Goal: Navigation & Orientation: Find specific page/section

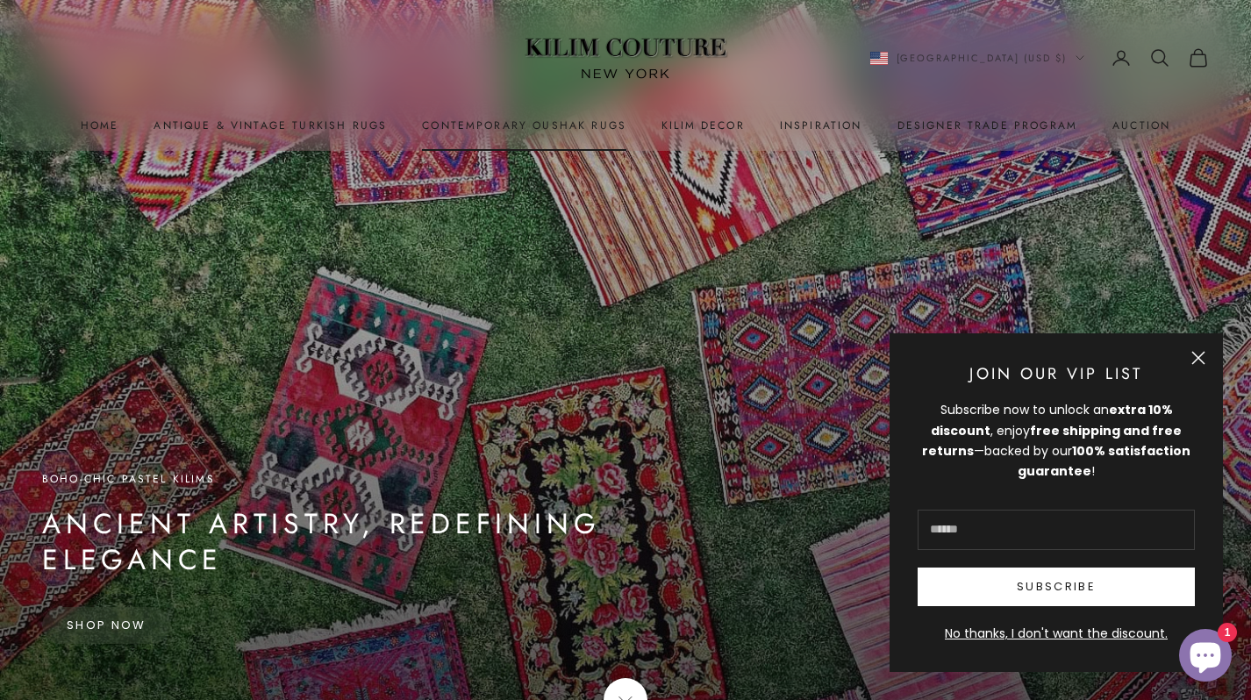
click at [533, 130] on link "Contemporary Oushak Rugs" at bounding box center [524, 126] width 204 height 18
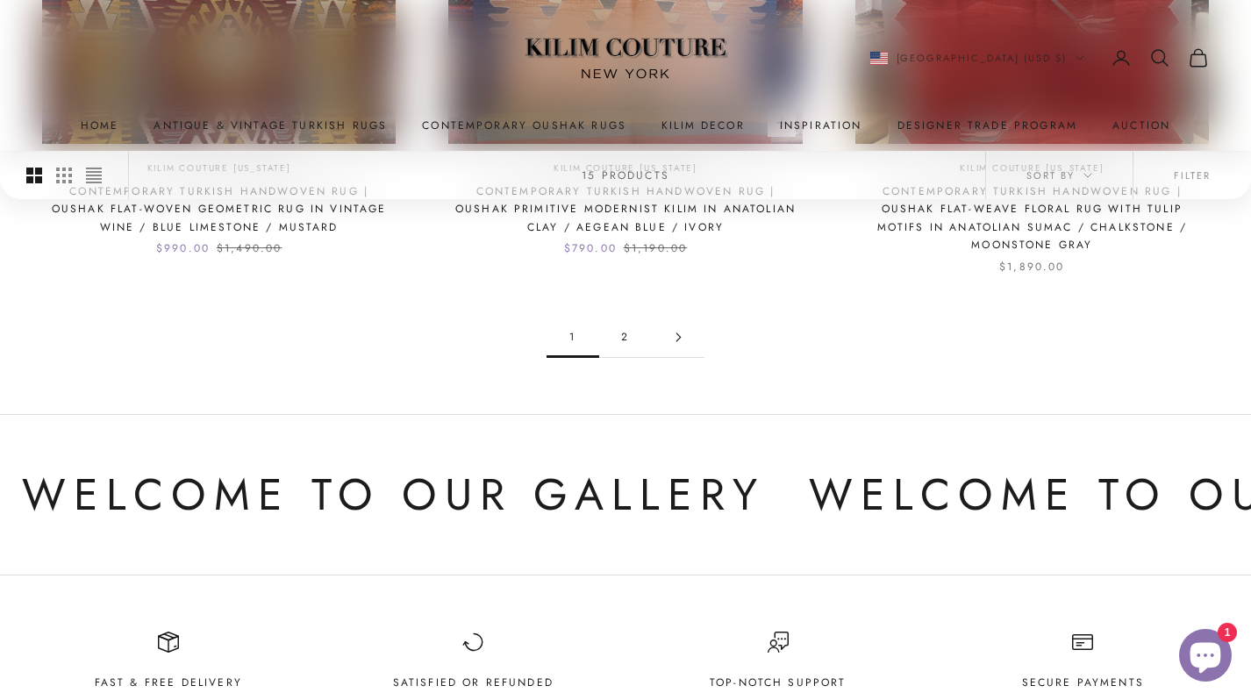
scroll to position [1659, 0]
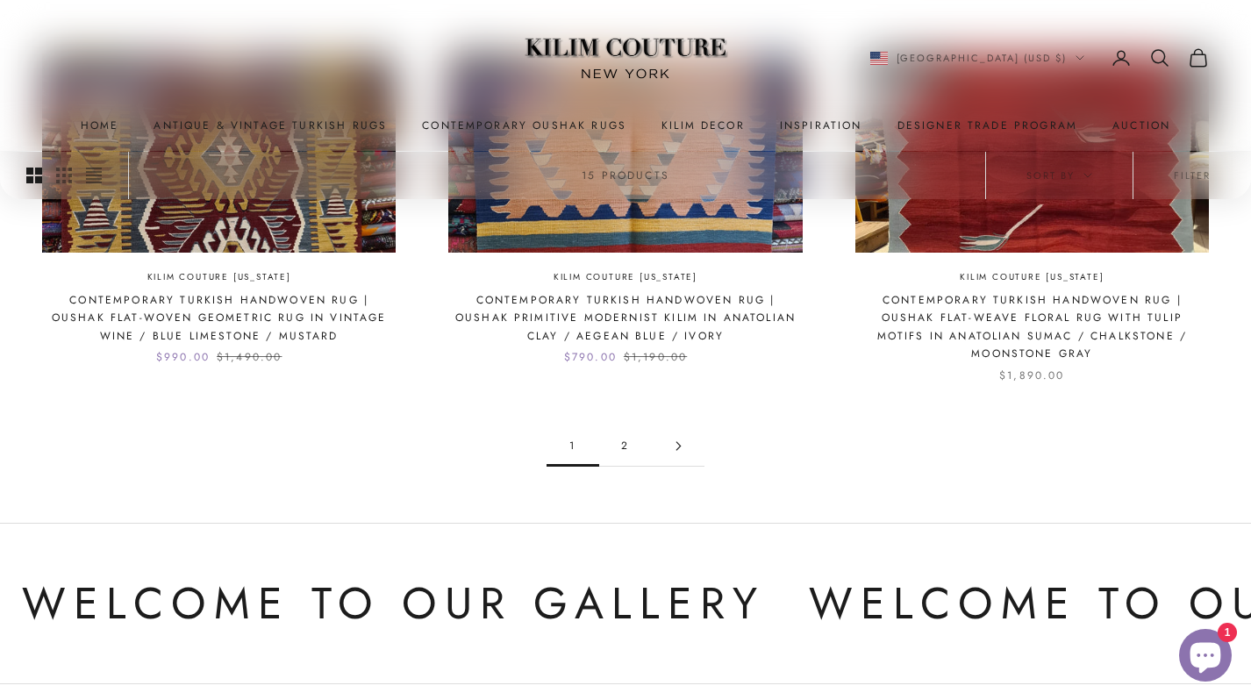
click at [624, 426] on link "2" at bounding box center [625, 445] width 53 height 39
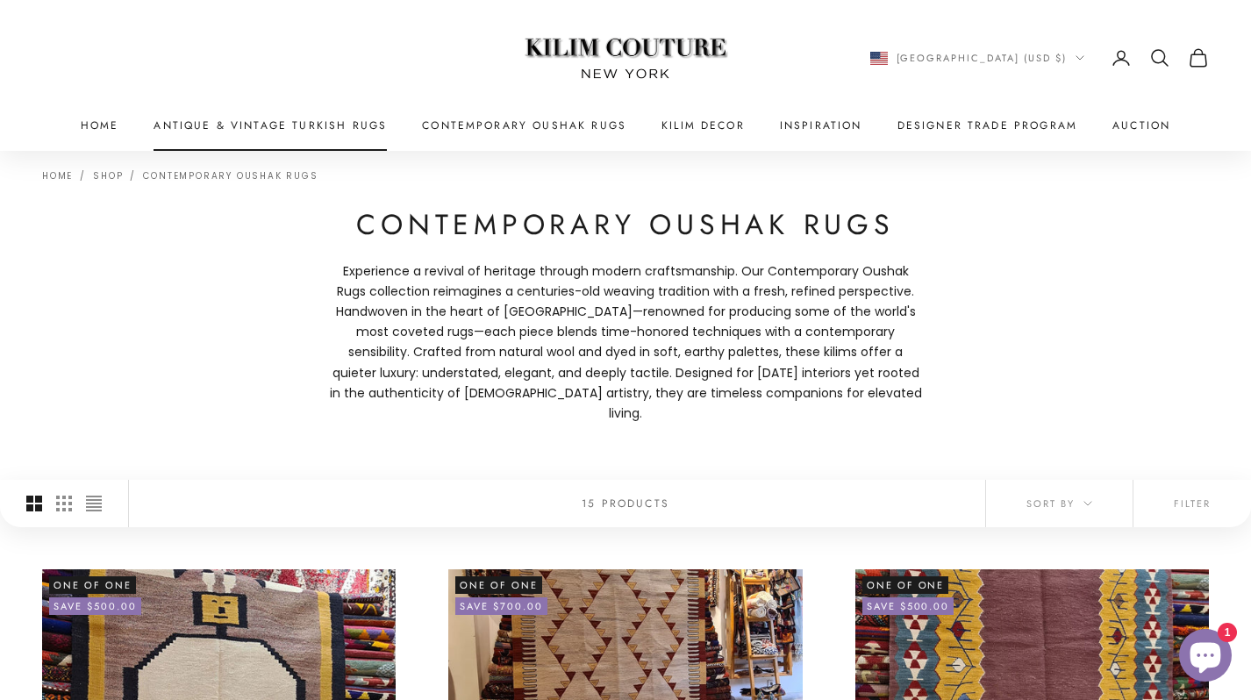
click at [387, 121] on link "Antique & Vintage Turkish Rugs" at bounding box center [269, 126] width 233 height 18
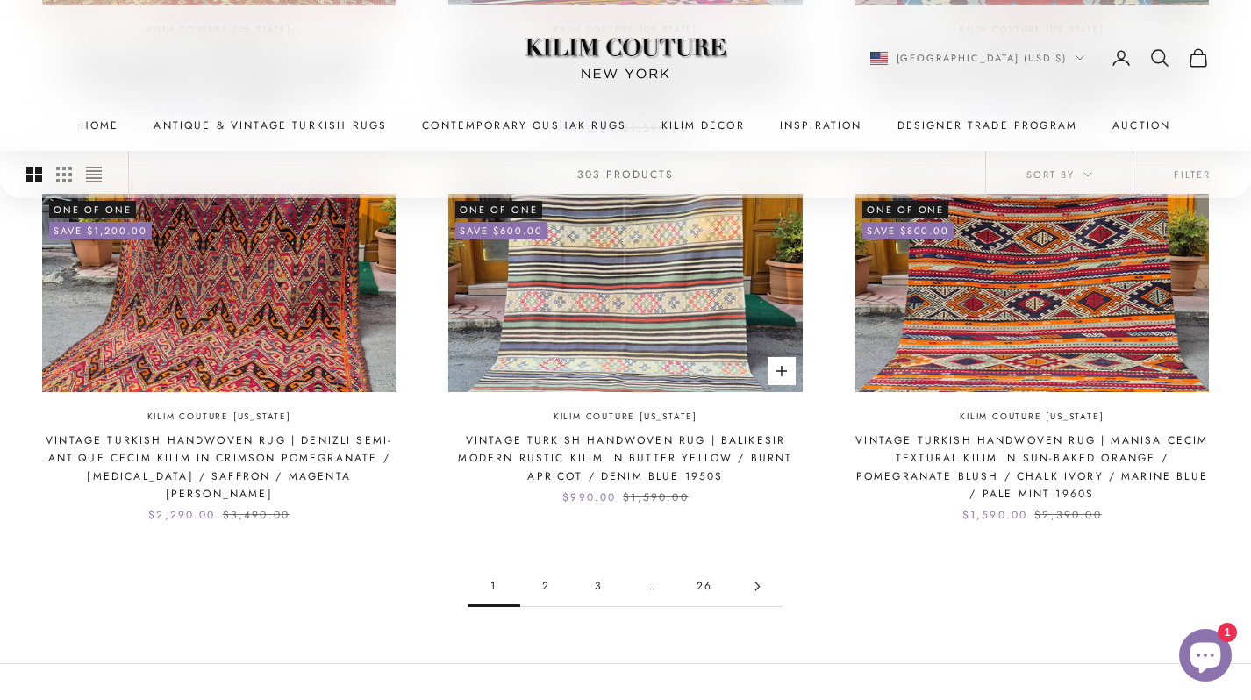
scroll to position [1552, 0]
click at [1068, 184] on button "Sort by" at bounding box center [1059, 174] width 146 height 47
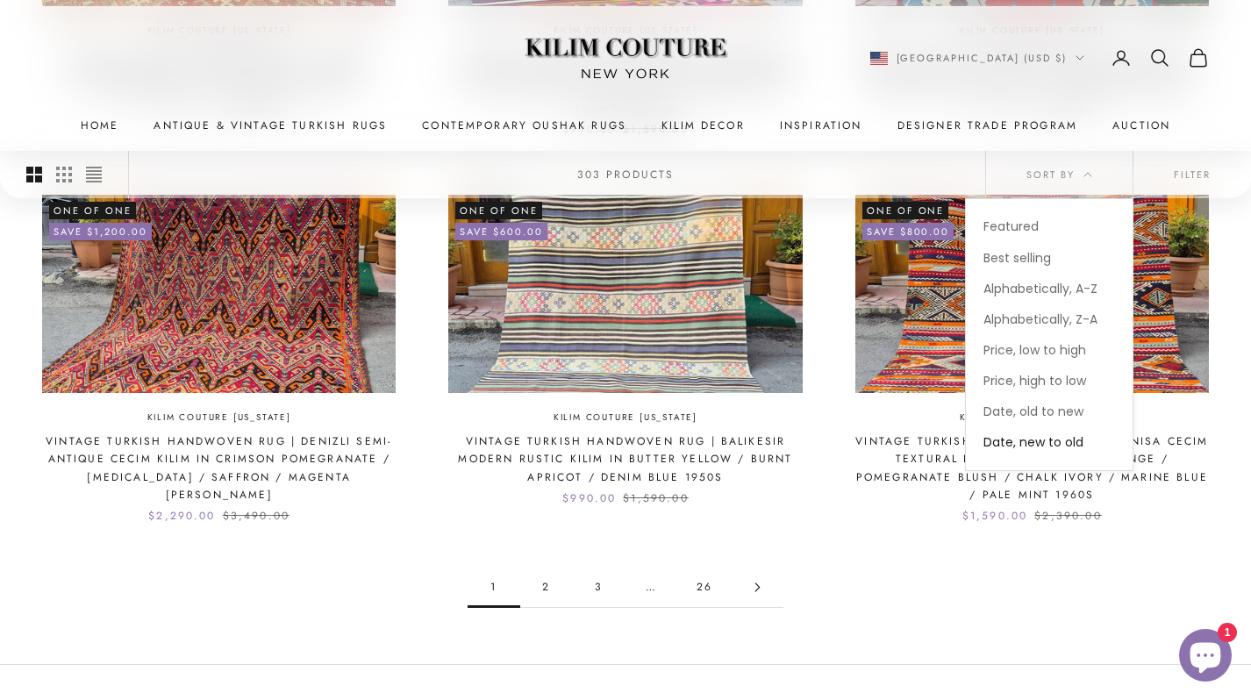
click at [403, 56] on x-header "Kilim Couture New York Navigation menu Home Antique & Vintage Turkish Rugs Cont…" at bounding box center [625, 75] width 1251 height 151
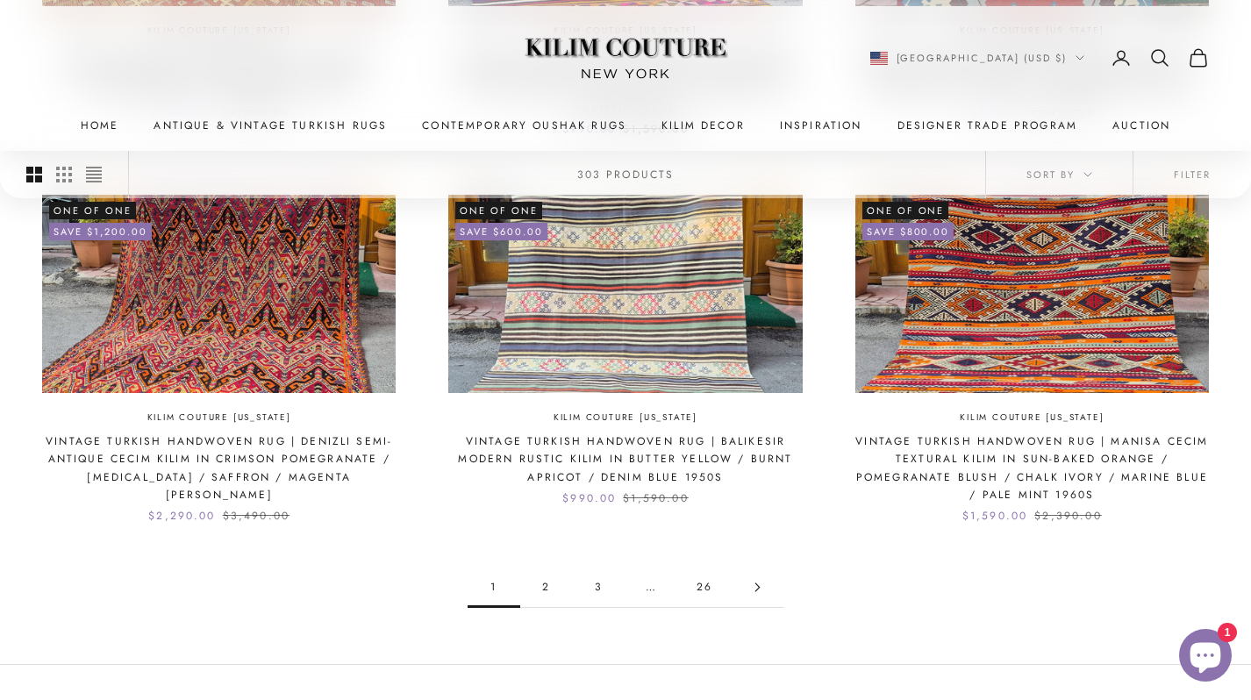
click at [107, 115] on x-header "Kilim Couture New York Navigation menu Home Antique & Vintage Turkish Rugs Cont…" at bounding box center [625, 75] width 1251 height 151
click at [107, 121] on link "Home" at bounding box center [100, 126] width 39 height 18
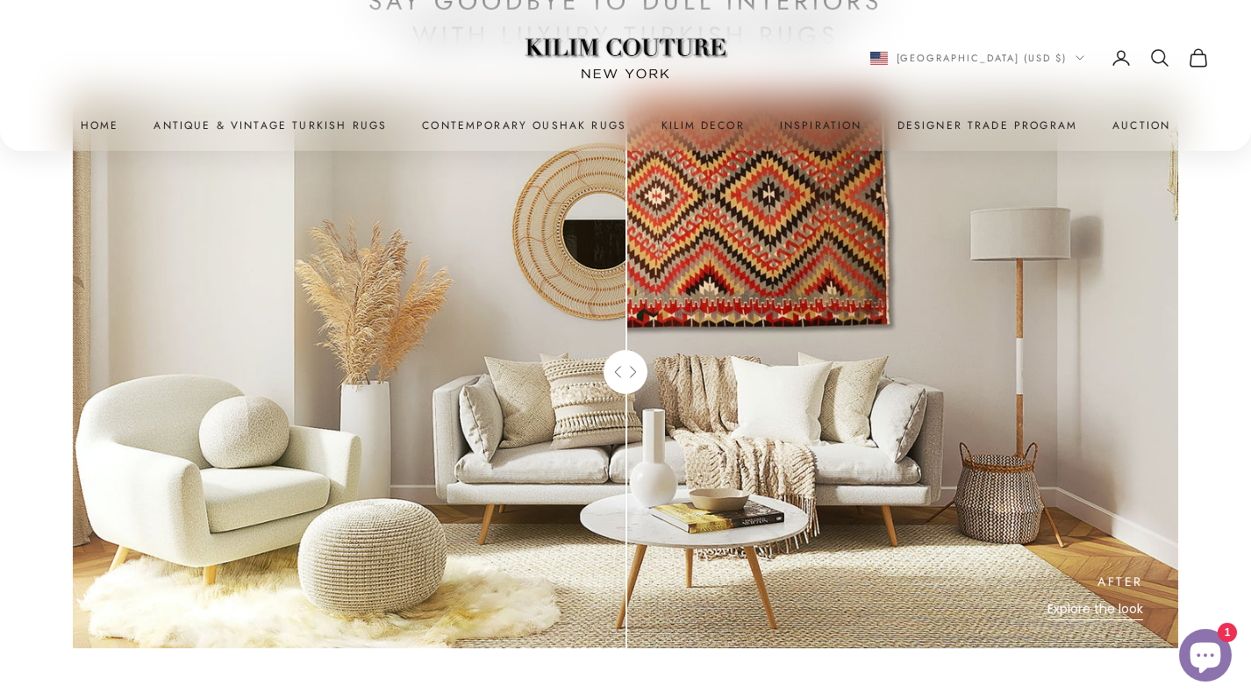
scroll to position [5866, 0]
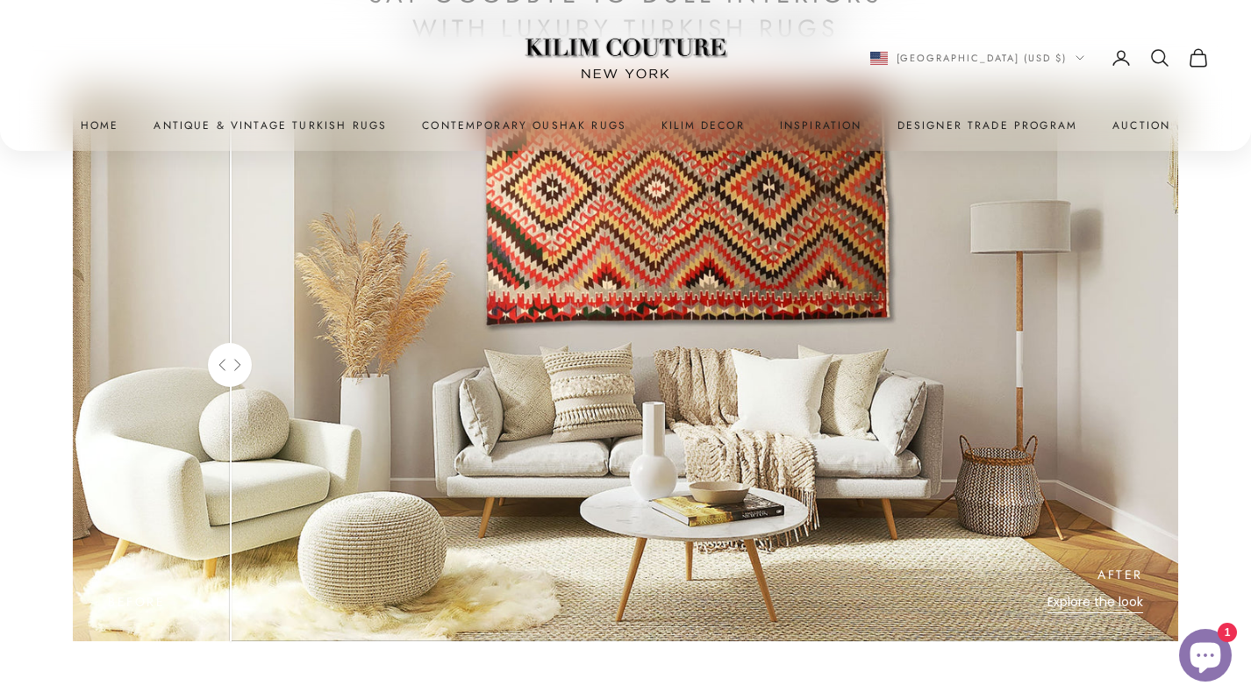
drag, startPoint x: 627, startPoint y: 376, endPoint x: 229, endPoint y: 416, distance: 400.1
click at [229, 416] on div "Use the left and right arrow keys to navigate between before and after photos." at bounding box center [230, 365] width 44 height 553
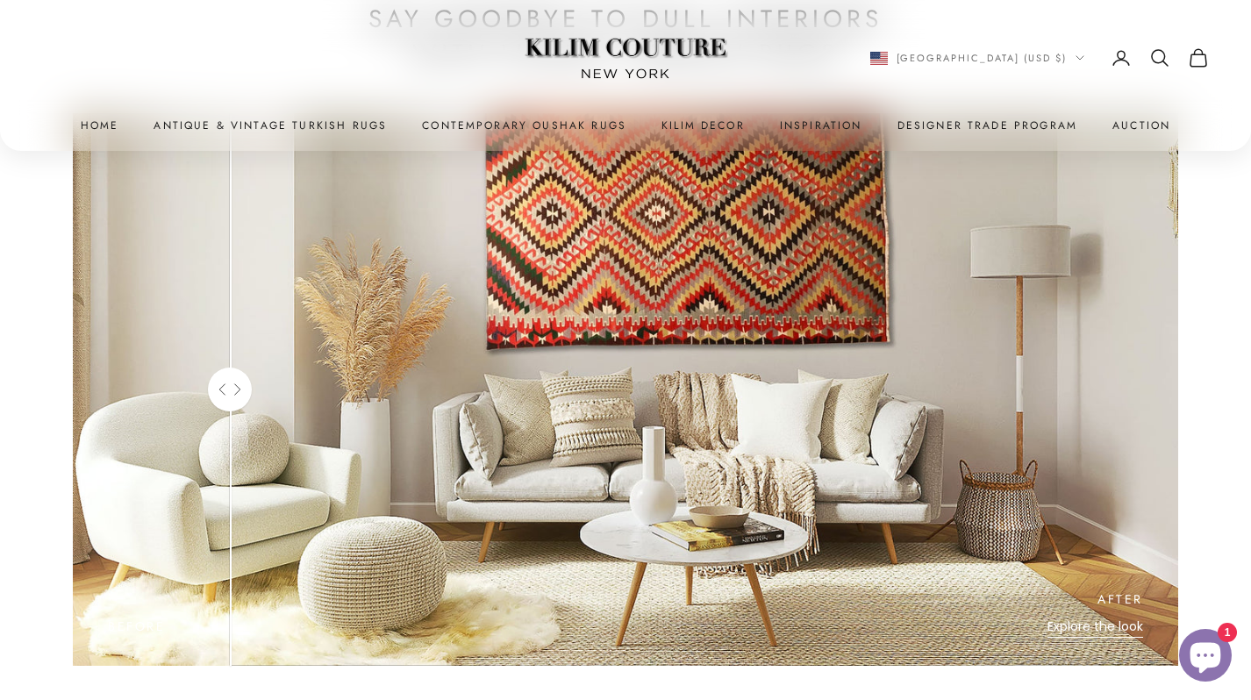
scroll to position [5842, 0]
drag, startPoint x: 281, startPoint y: 377, endPoint x: 269, endPoint y: 487, distance: 110.2
click at [269, 487] on before-after "Before After Explore the look Use the left and right arrow keys to navigate bet…" at bounding box center [625, 388] width 1105 height 553
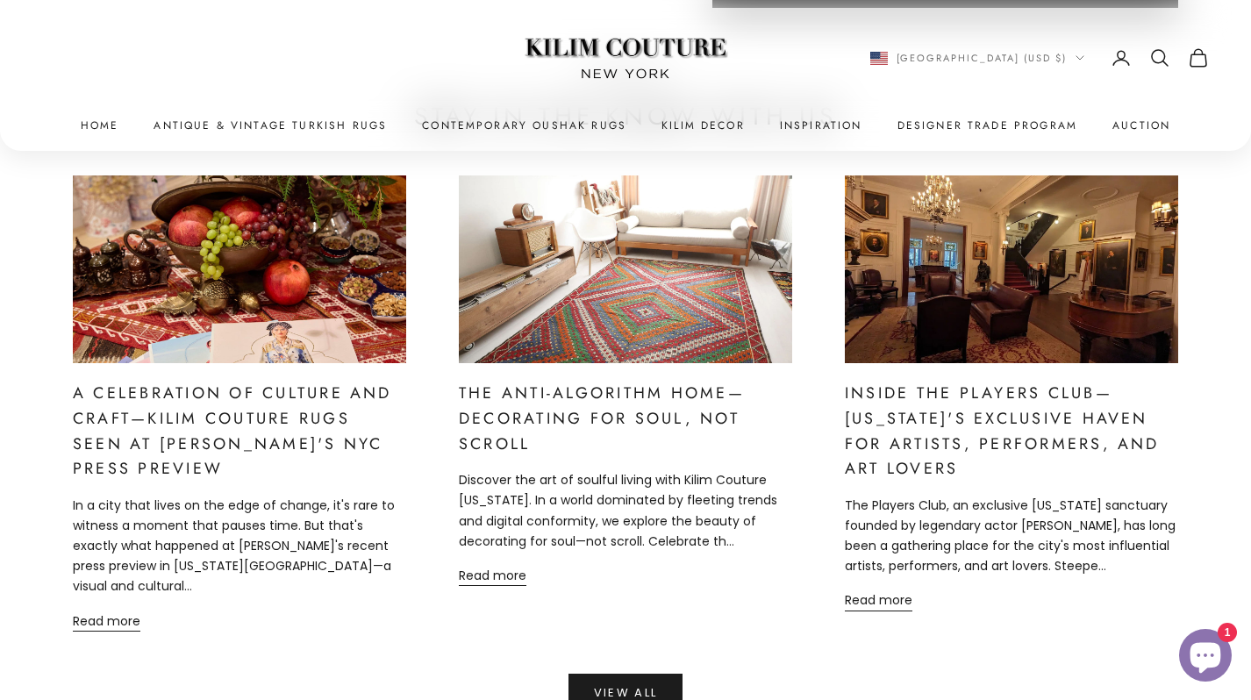
scroll to position [7745, 0]
